Goal: Check status: Check status

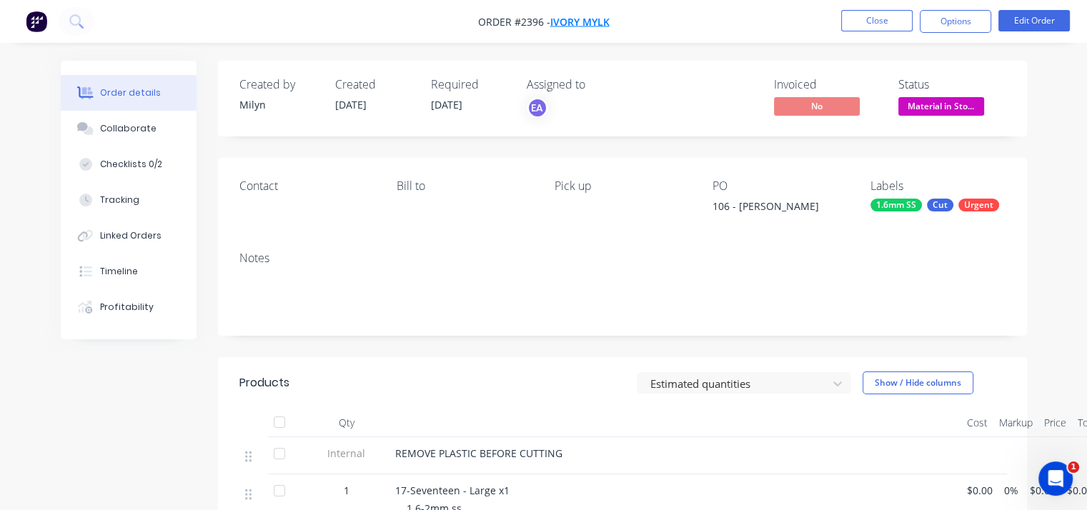
click at [587, 21] on span "Ivory Mylk" at bounding box center [579, 22] width 59 height 14
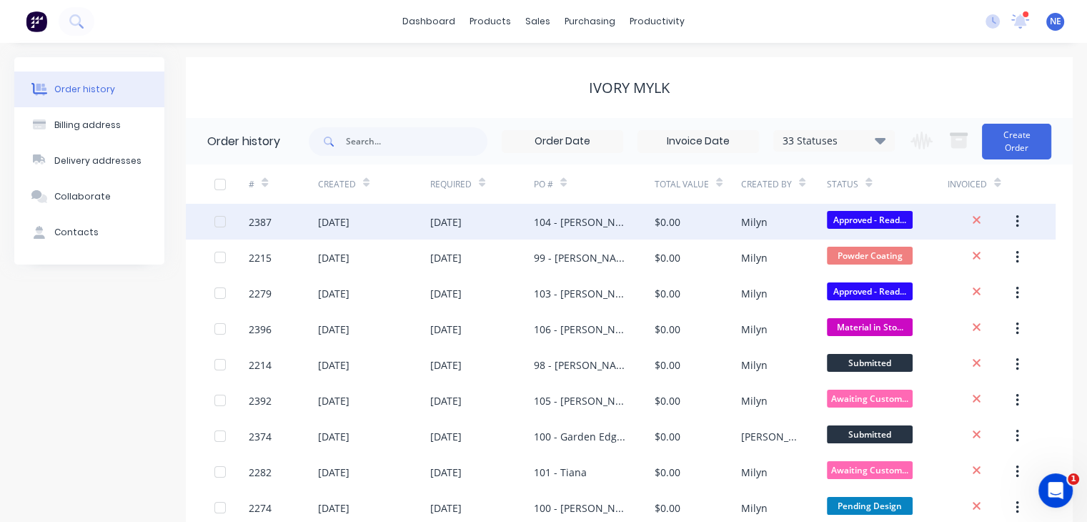
click at [598, 224] on div "104 - [PERSON_NAME] & [PERSON_NAME]" at bounding box center [580, 221] width 92 height 15
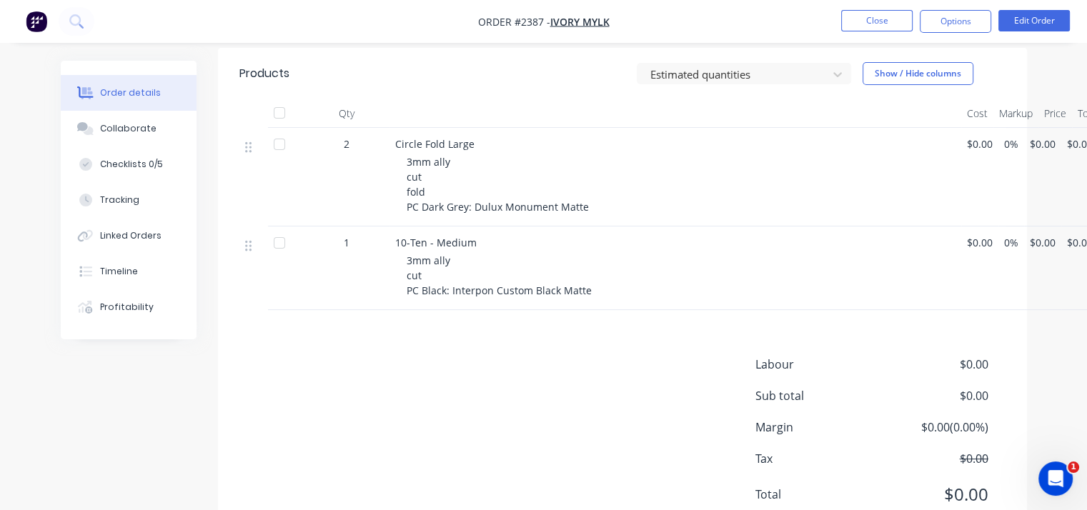
scroll to position [404, 0]
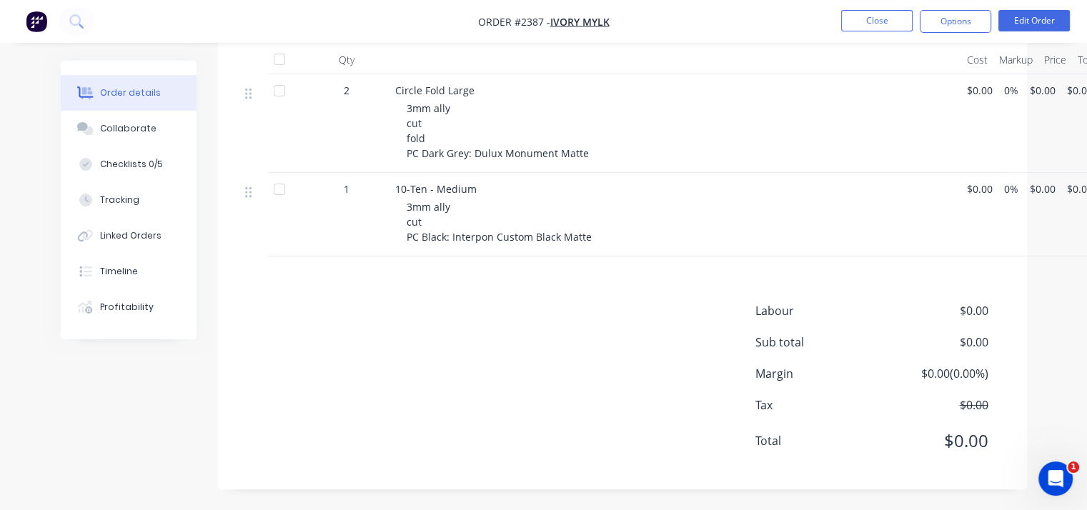
click at [501, 280] on div "Products Estimated quantities Show / Hide columns Qty Cost Markup Price Total 2…" at bounding box center [622, 241] width 809 height 495
click at [518, 267] on div "Products Estimated quantities Show / Hide columns Qty Cost Markup Price Total 2…" at bounding box center [622, 241] width 809 height 495
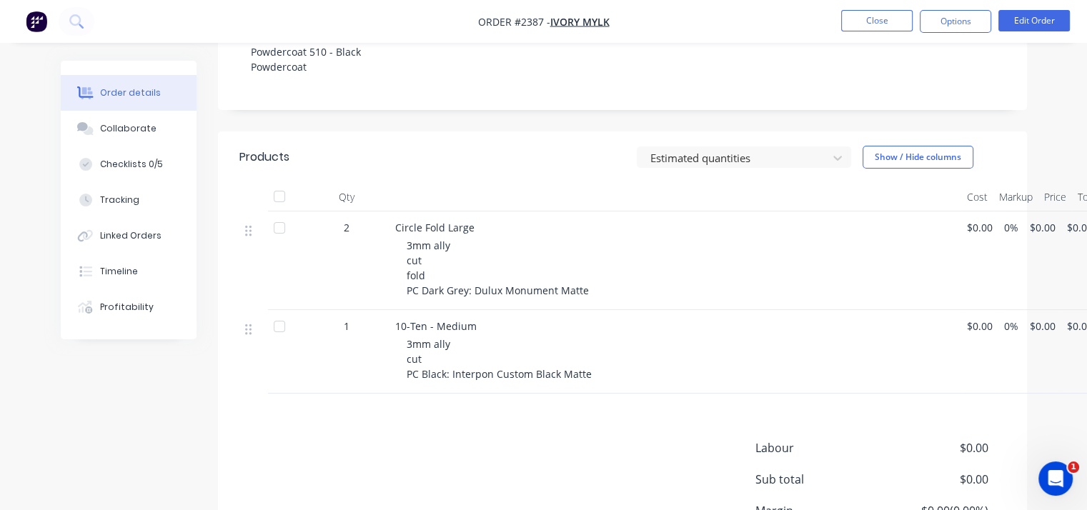
scroll to position [261, 0]
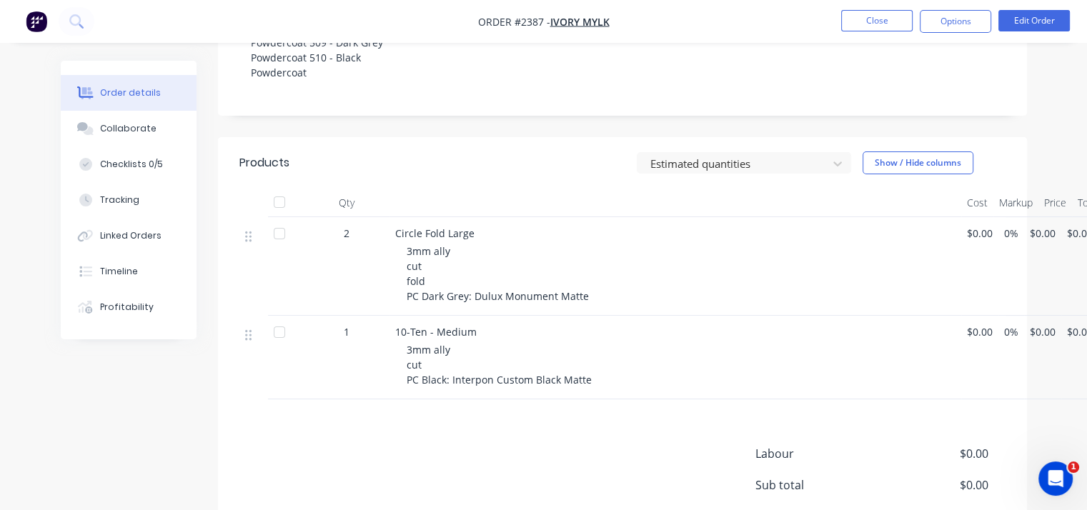
click at [382, 174] on header "Products Estimated quantities Show / Hide columns" at bounding box center [622, 162] width 809 height 51
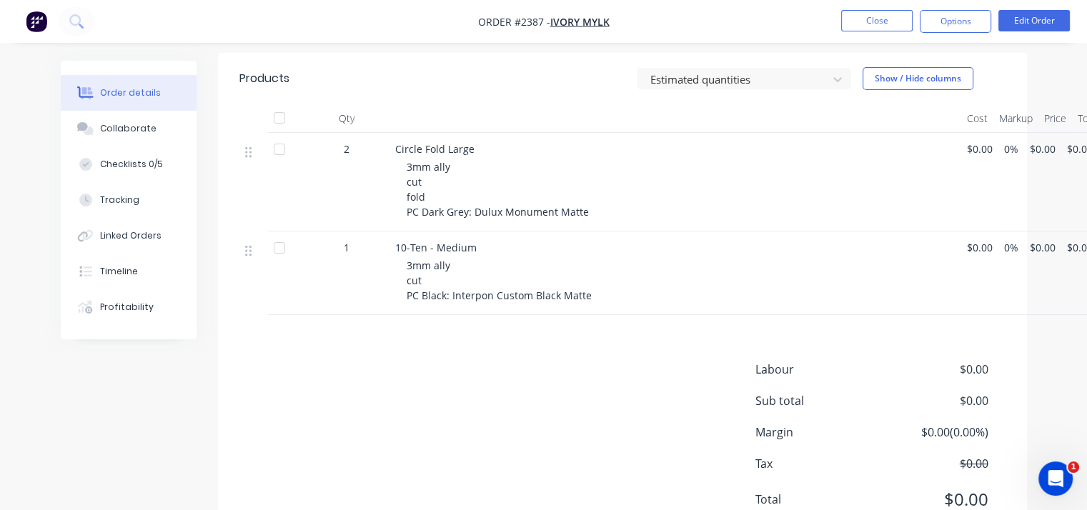
scroll to position [404, 0]
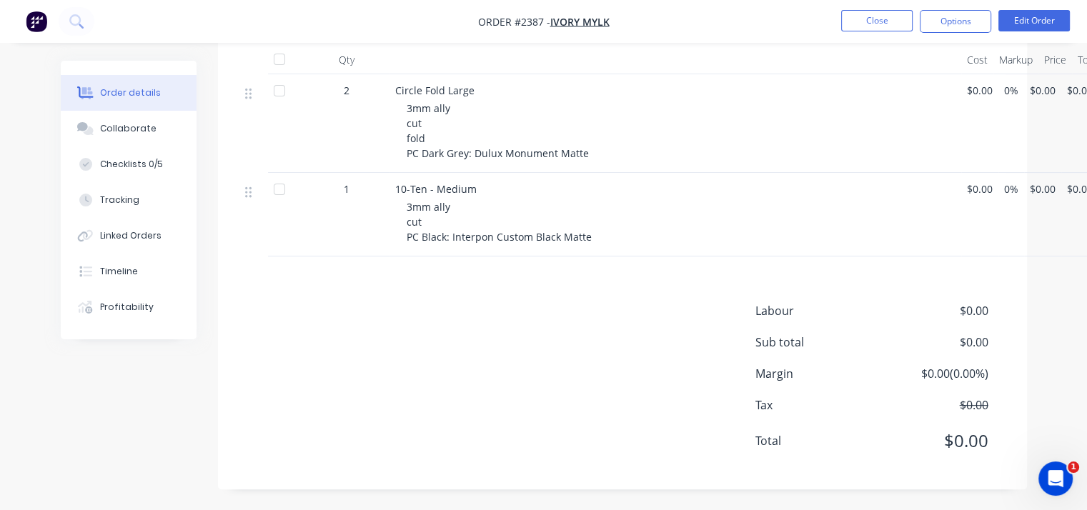
click at [569, 258] on div "Products Estimated quantities Show / Hide columns Qty Cost Markup Price Total 2…" at bounding box center [622, 241] width 809 height 495
click at [575, 270] on div "Products Estimated quantities Show / Hide columns Qty Cost Markup Price Total 2…" at bounding box center [622, 241] width 809 height 495
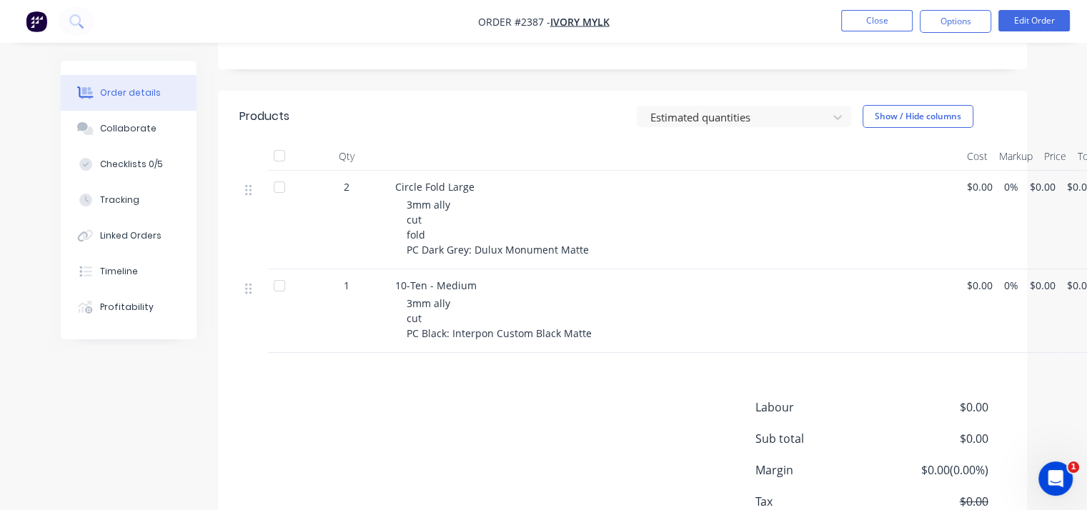
scroll to position [286, 0]
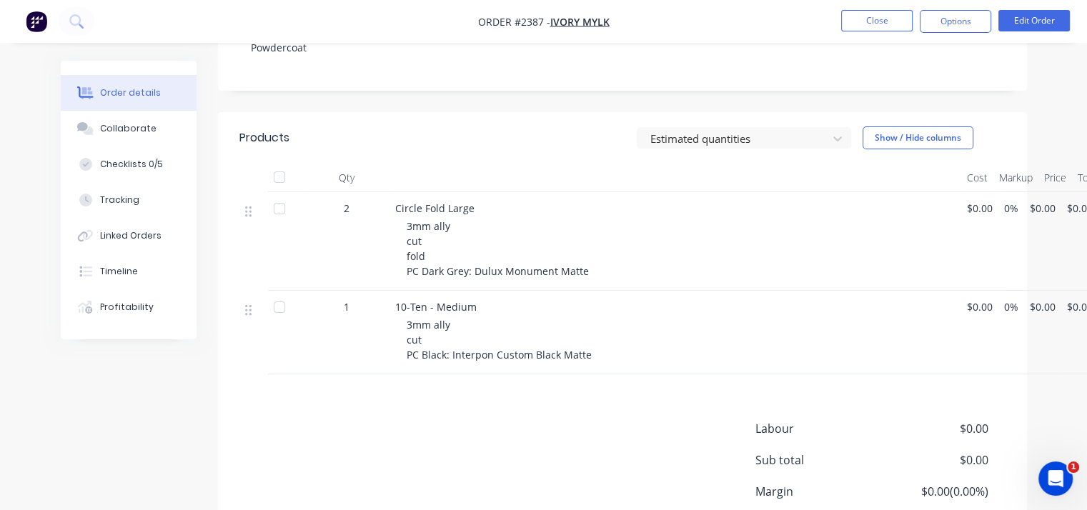
click at [306, 141] on div "Products" at bounding box center [320, 138] width 163 height 23
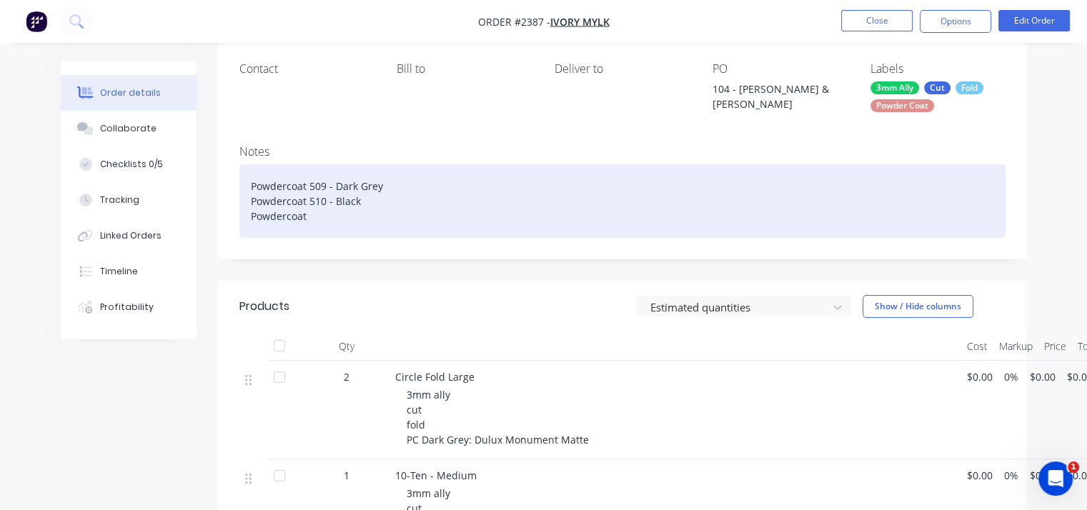
scroll to position [0, 0]
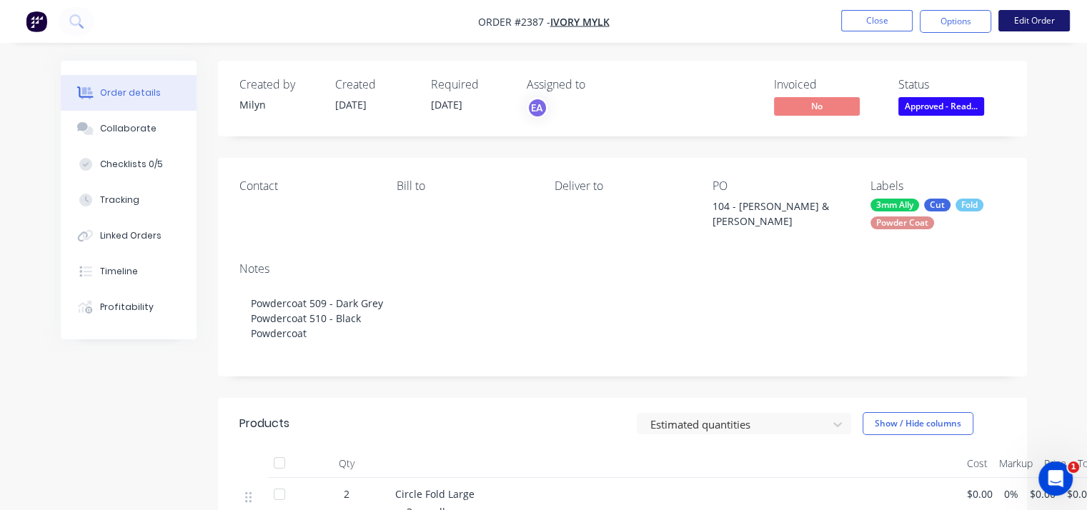
click at [1032, 26] on button "Edit Order" at bounding box center [1034, 20] width 71 height 21
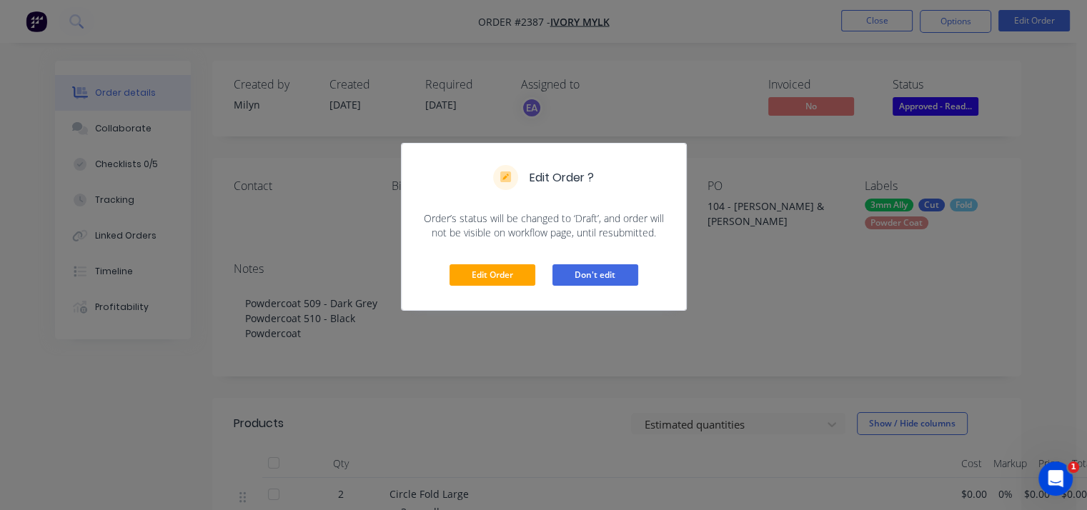
click at [609, 272] on button "Don't edit" at bounding box center [596, 274] width 86 height 21
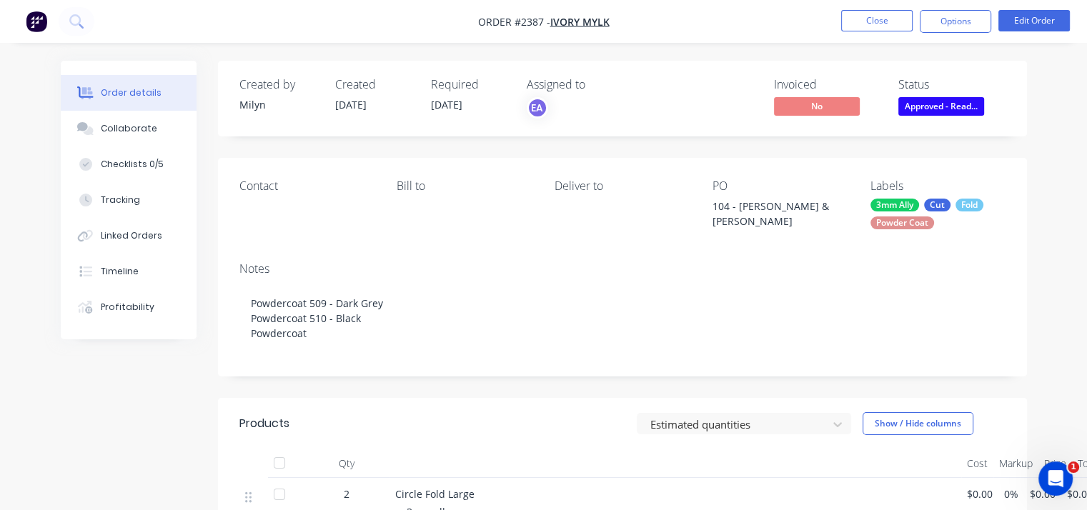
click at [773, 207] on div "104 - [PERSON_NAME] & [PERSON_NAME]" at bounding box center [780, 214] width 135 height 30
click at [806, 201] on div "104 - [PERSON_NAME] & [PERSON_NAME]" at bounding box center [780, 214] width 135 height 30
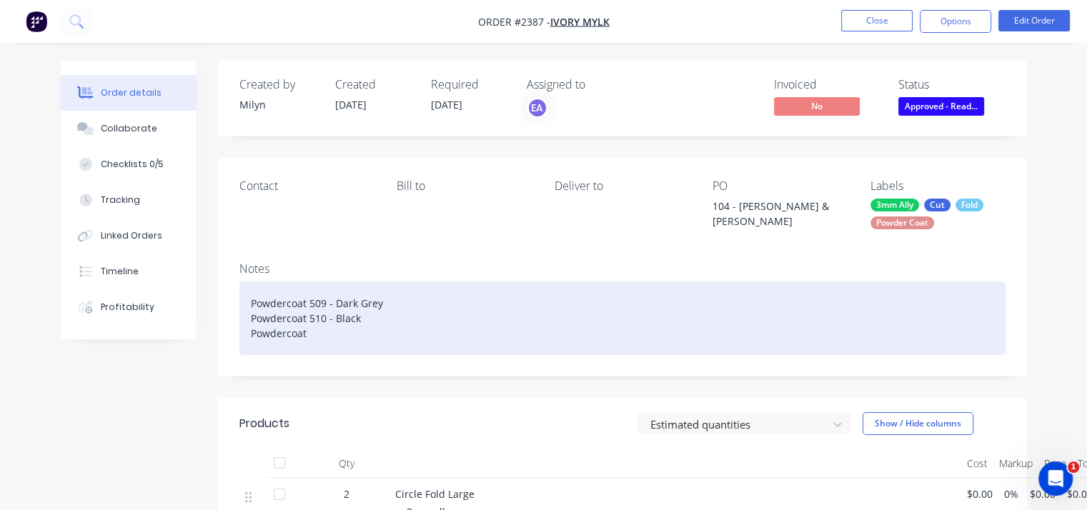
click at [748, 288] on div "Powdercoat 509 - Dark Grey Powdercoat 510 - Black Powdercoat" at bounding box center [622, 319] width 766 height 74
